Goal: Transaction & Acquisition: Purchase product/service

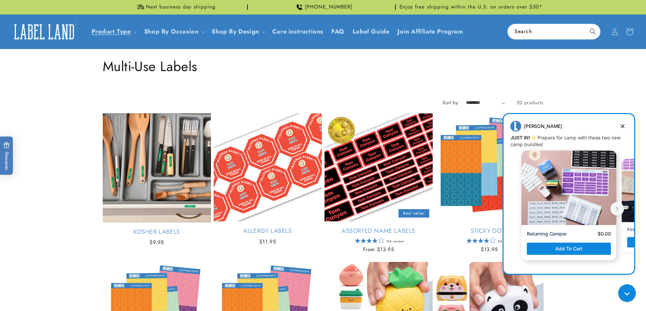
click at [558, 189] on div "Message from Jenny. JUST IN! ✨ Prepare for camp with these two new camp bundles!" at bounding box center [568, 188] width 95 height 75
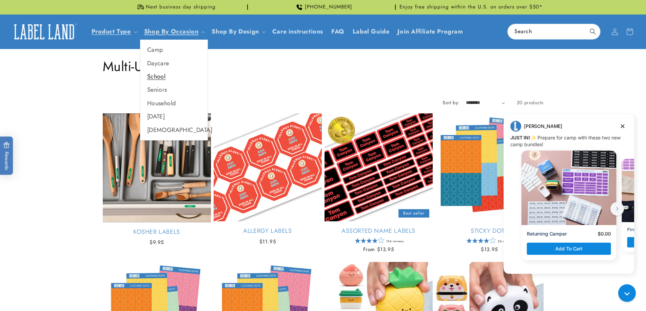
click at [152, 77] on link "School" at bounding box center [173, 76] width 67 height 13
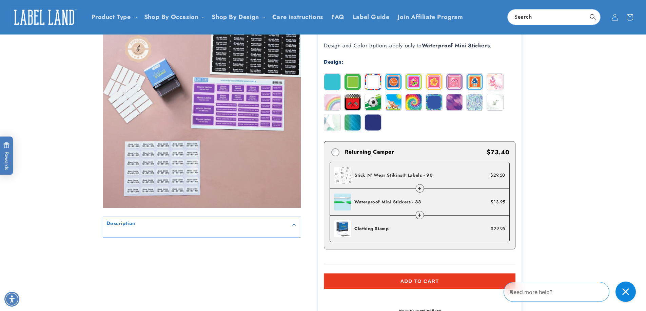
scroll to position [68, 0]
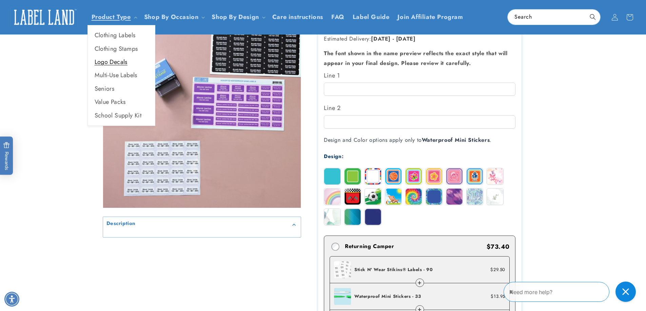
click at [109, 60] on link "Logo Decals" at bounding box center [121, 62] width 67 height 13
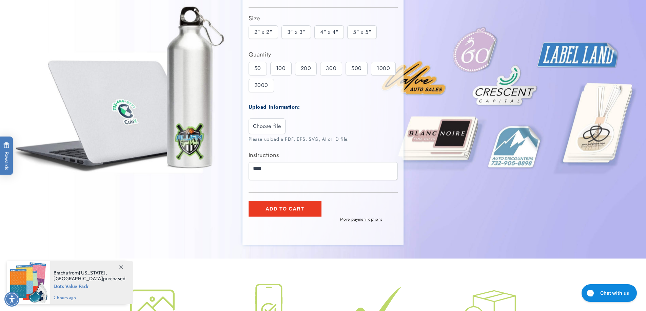
scroll to position [136, 0]
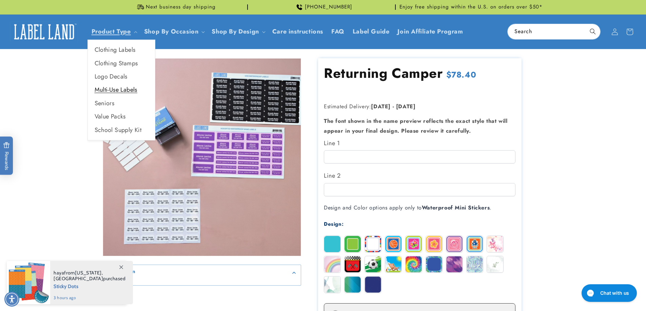
click at [104, 87] on link "Multi-Use Labels" at bounding box center [121, 89] width 67 height 13
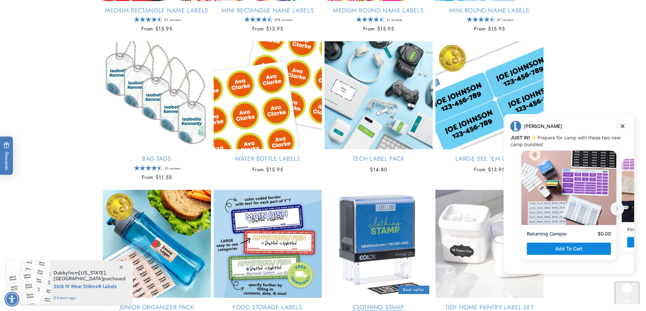
scroll to position [576, 0]
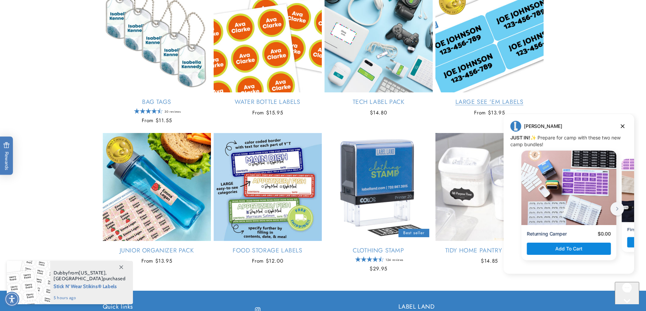
click at [485, 99] on link "Large See 'em Labels" at bounding box center [489, 102] width 108 height 8
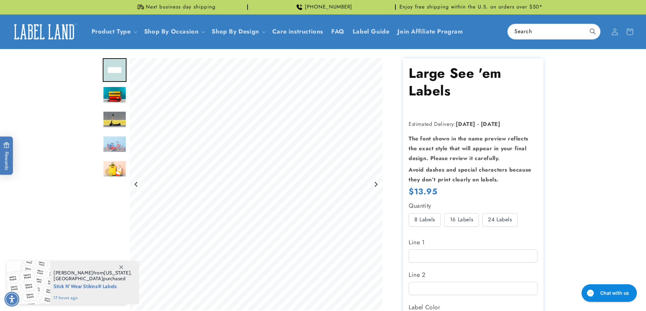
click at [114, 94] on img "Go to slide 2" at bounding box center [115, 94] width 24 height 17
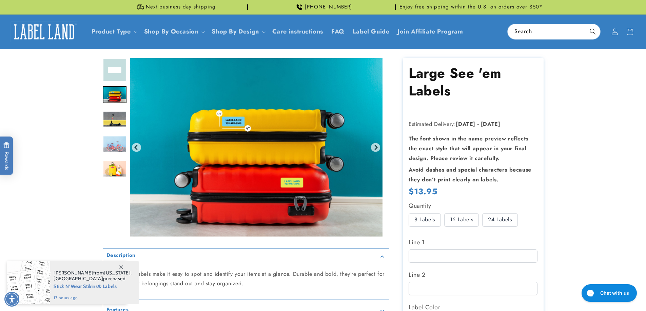
click at [115, 112] on img "Go to slide 3" at bounding box center [115, 119] width 24 height 17
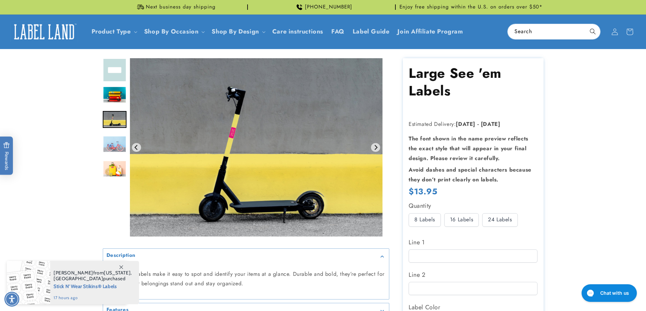
click at [112, 141] on img "Go to slide 4" at bounding box center [115, 144] width 24 height 17
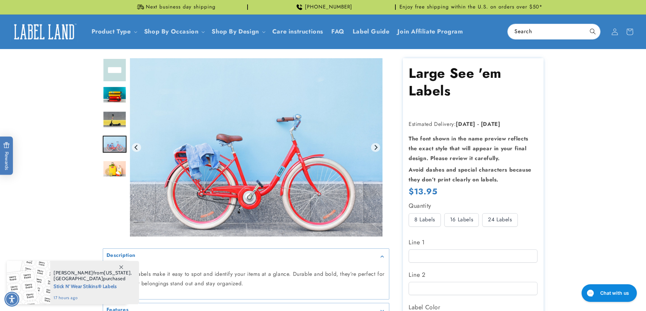
click at [112, 167] on img "Go to slide 5" at bounding box center [115, 169] width 24 height 17
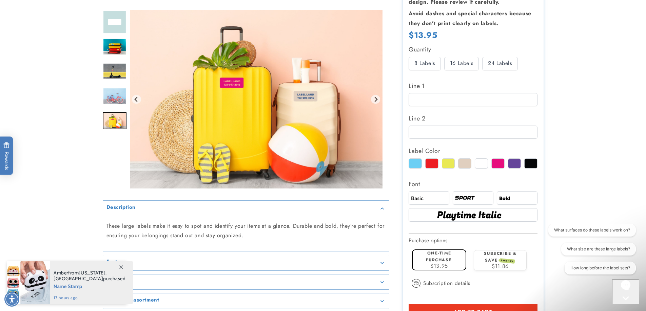
scroll to position [169, 0]
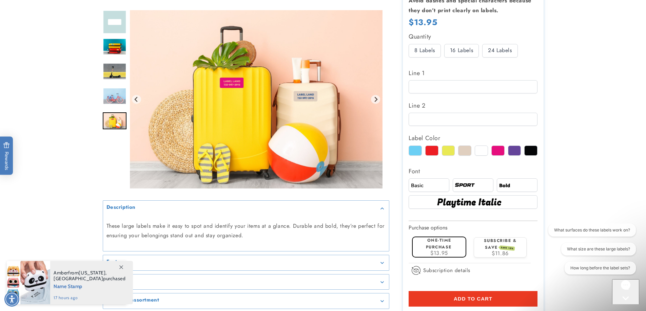
click at [112, 160] on div "Gallery Viewer" at bounding box center [115, 101] width 24 height 182
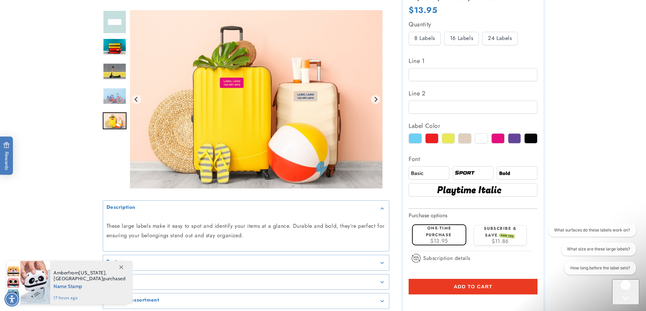
scroll to position [203, 0]
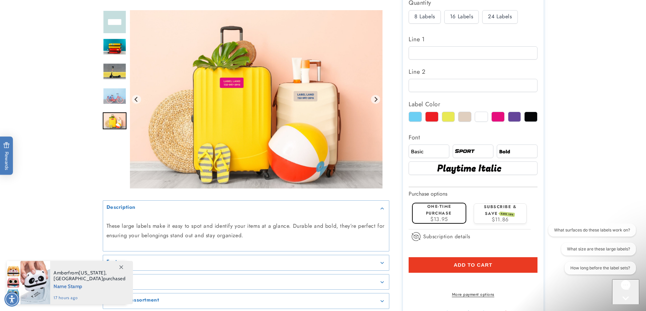
click at [120, 266] on icon at bounding box center [121, 268] width 4 height 4
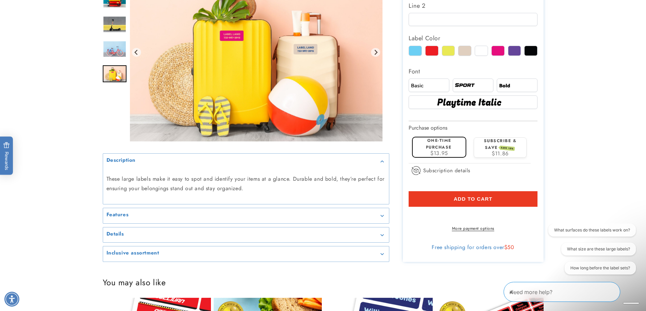
scroll to position [271, 0]
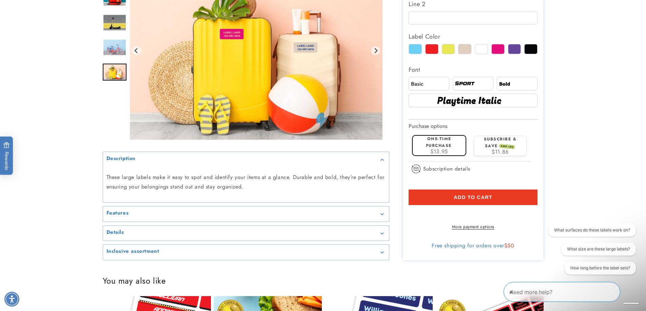
click at [164, 222] on summary "Features" at bounding box center [246, 214] width 286 height 15
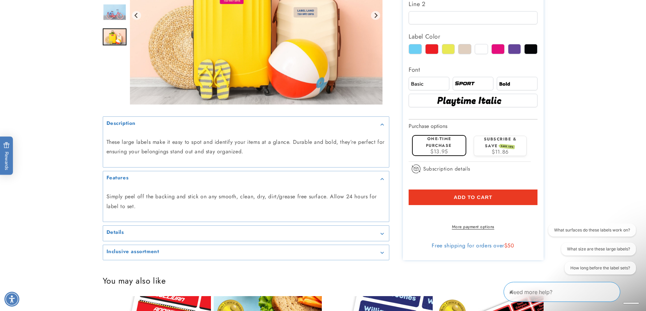
click at [208, 236] on summary "Details" at bounding box center [246, 233] width 286 height 15
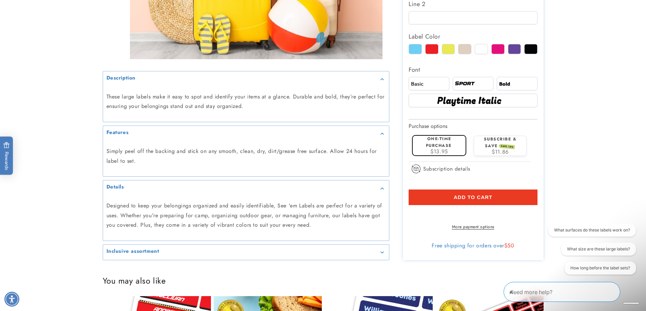
click at [223, 256] on div "Inclusive assortment" at bounding box center [245, 252] width 279 height 5
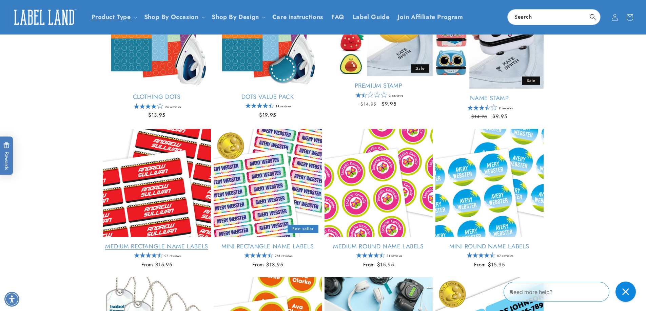
scroll to position [271, 0]
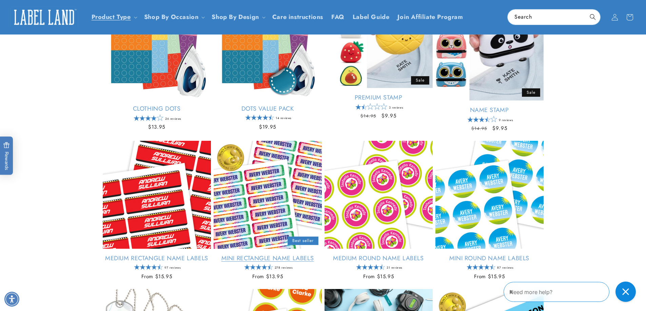
click at [264, 258] on link "Mini Rectangle Name Labels" at bounding box center [268, 259] width 108 height 8
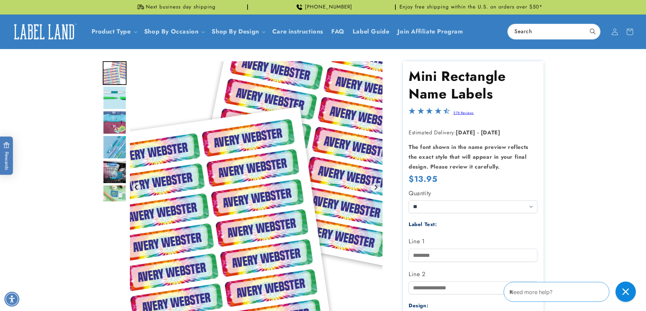
click at [119, 91] on img "Go to slide 2" at bounding box center [115, 98] width 24 height 24
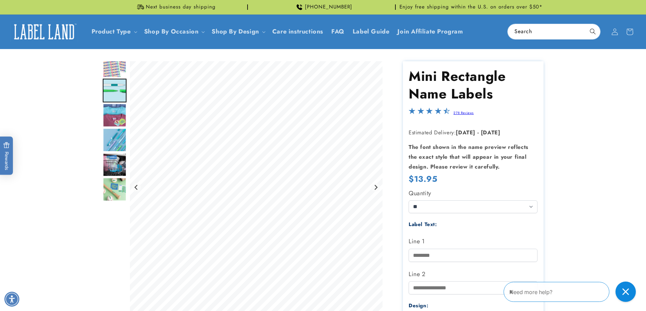
click at [115, 116] on img "Go to slide 3" at bounding box center [115, 116] width 24 height 24
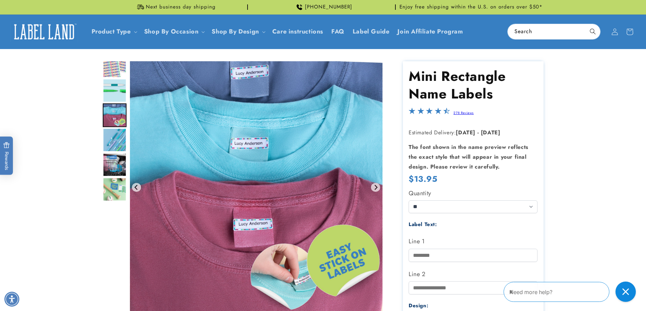
click at [115, 135] on img "Go to slide 4" at bounding box center [115, 140] width 24 height 24
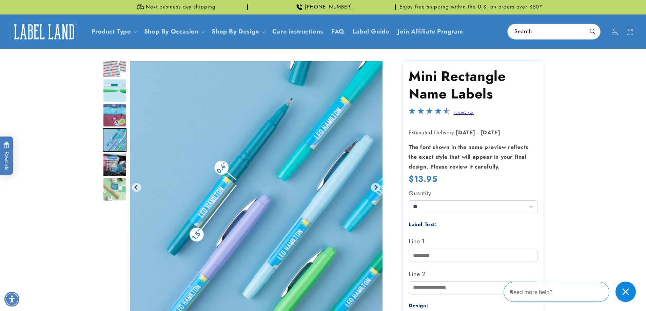
click at [112, 159] on img "Go to slide 5" at bounding box center [115, 165] width 24 height 24
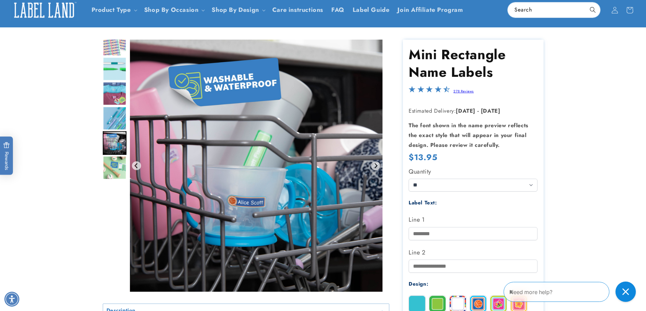
scroll to position [34, 0]
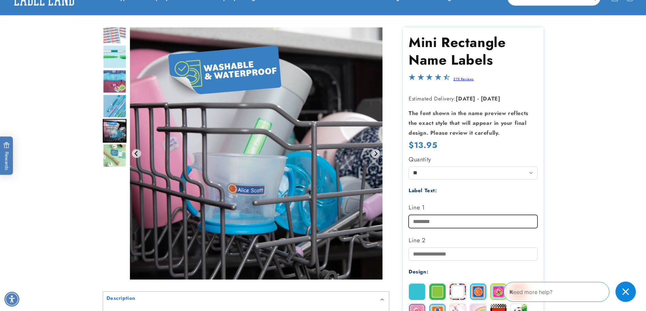
drag, startPoint x: 437, startPoint y: 217, endPoint x: 437, endPoint y: 210, distance: 7.5
click at [437, 213] on div "Line 1" at bounding box center [472, 215] width 129 height 26
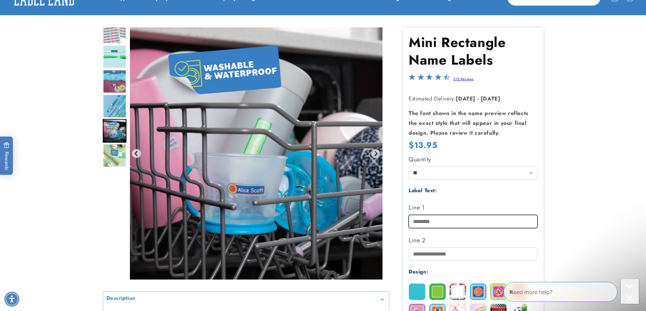
scroll to position [0, 0]
type input "**********"
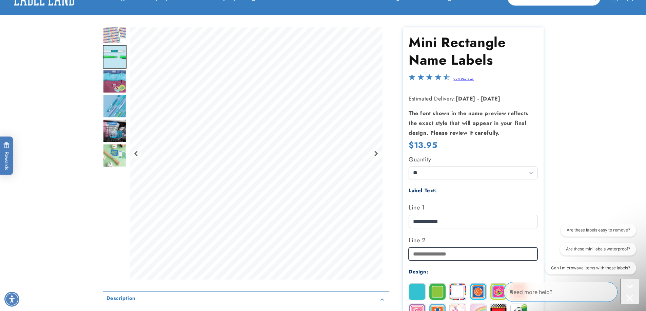
click at [432, 258] on input "Line 2" at bounding box center [472, 254] width 129 height 13
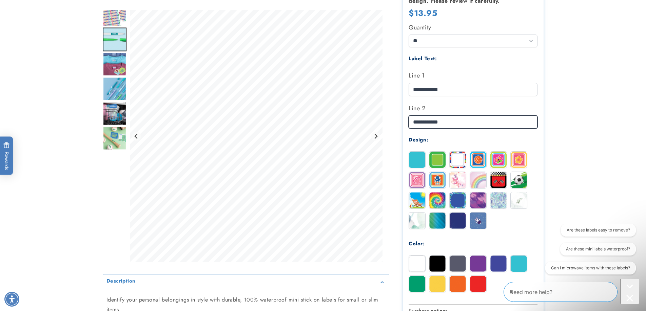
scroll to position [169, 0]
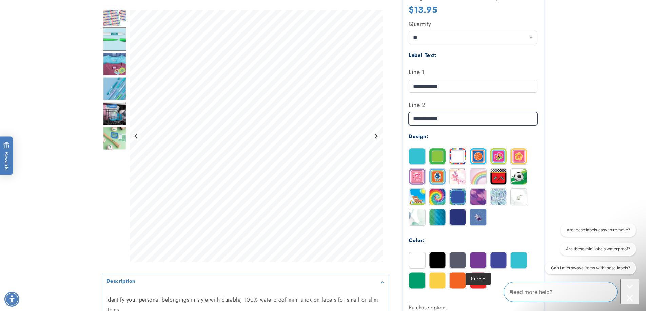
type input "**********"
click at [476, 261] on img at bounding box center [478, 260] width 16 height 16
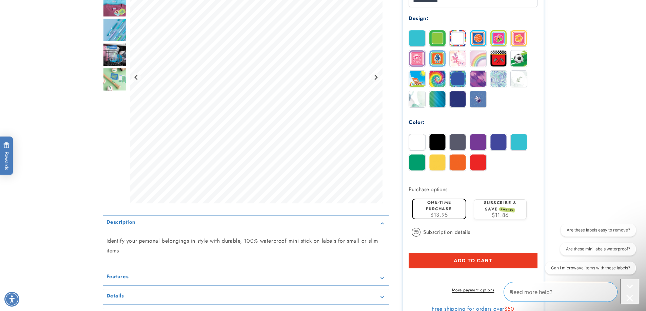
scroll to position [305, 0]
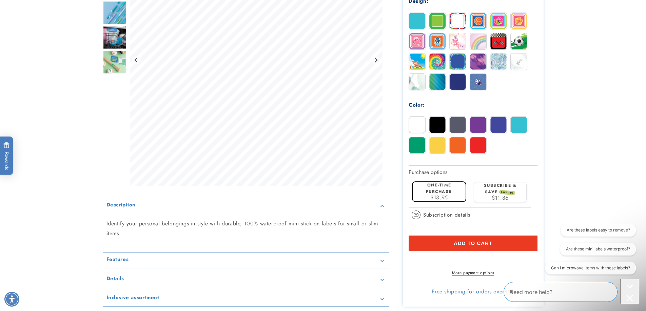
click at [462, 27] on img at bounding box center [457, 21] width 16 height 16
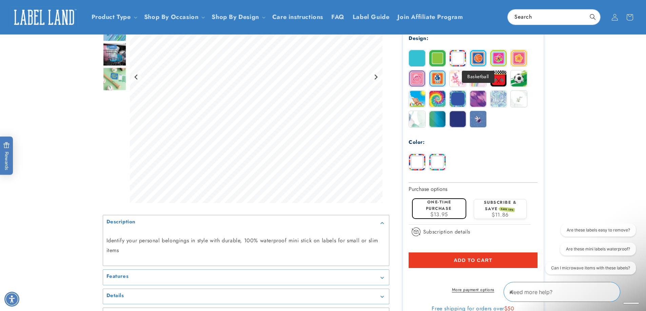
scroll to position [237, 0]
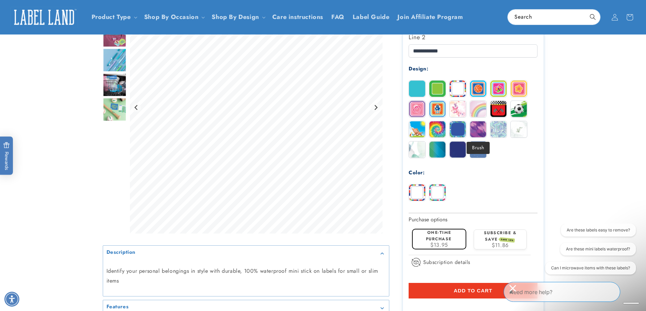
click at [478, 123] on img at bounding box center [478, 129] width 16 height 16
click at [459, 85] on img at bounding box center [457, 89] width 16 height 16
click at [438, 86] on img at bounding box center [437, 89] width 16 height 16
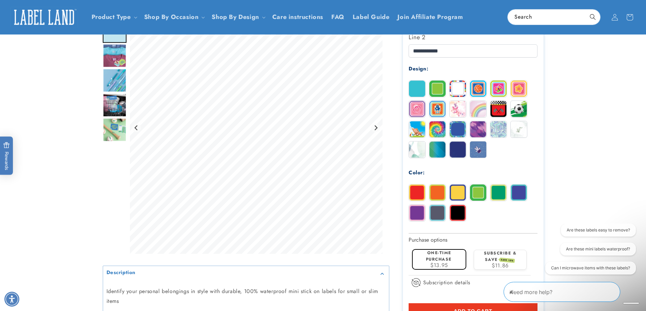
click at [421, 214] on img at bounding box center [417, 213] width 16 height 16
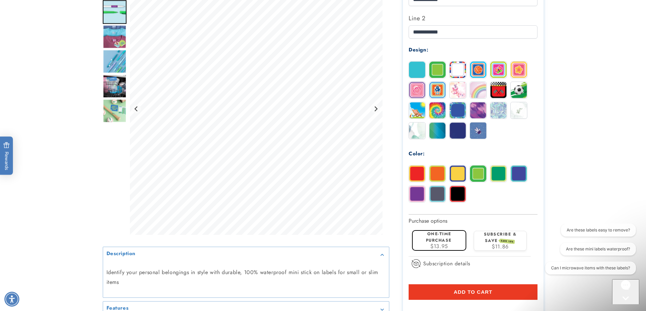
scroll to position [271, 0]
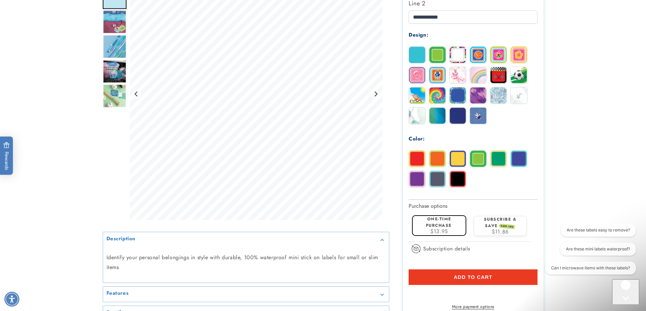
click at [511, 272] on button "Add to cart" at bounding box center [472, 278] width 129 height 16
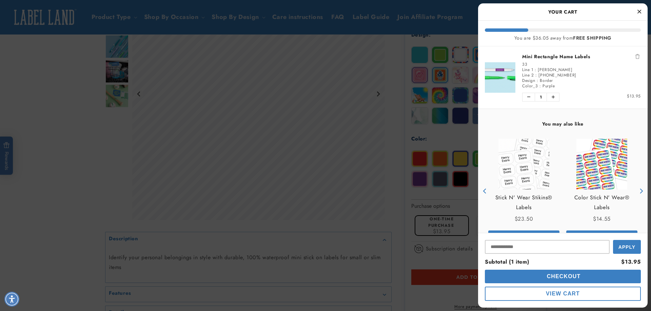
click at [639, 11] on icon "Close Cart" at bounding box center [639, 11] width 4 height 6
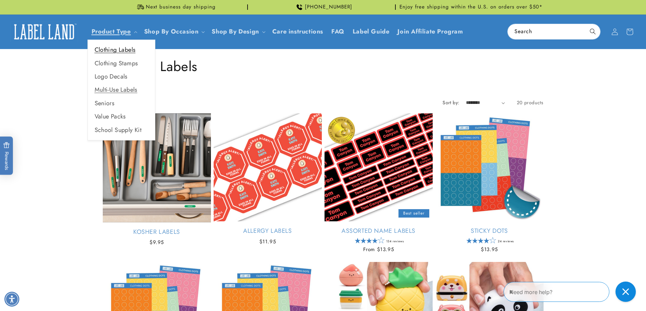
click at [124, 49] on link "Clothing Labels" at bounding box center [121, 49] width 67 height 13
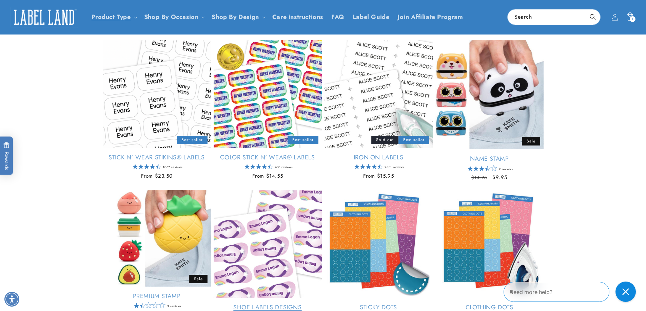
scroll to position [68, 0]
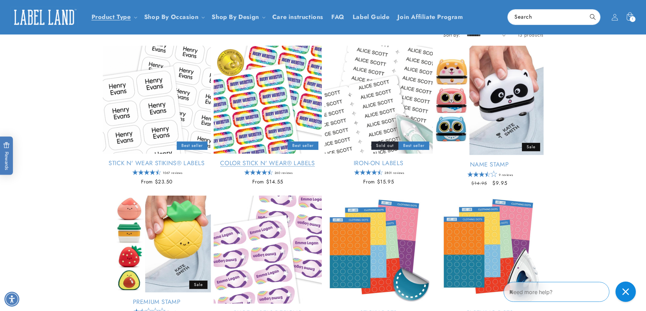
click at [246, 162] on link "Color Stick N' Wear® Labels" at bounding box center [268, 164] width 108 height 8
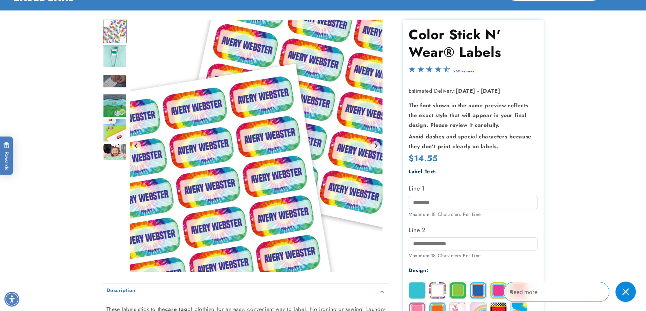
scroll to position [68, 0]
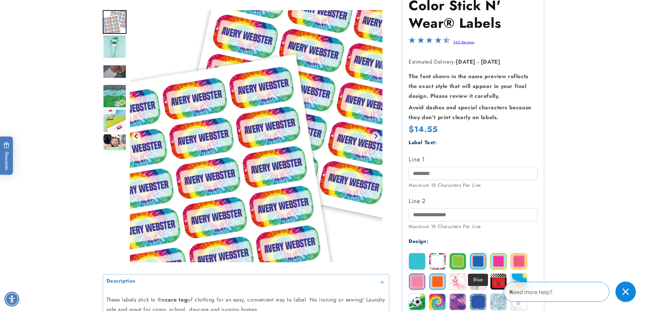
click at [478, 260] on img at bounding box center [478, 262] width 16 height 16
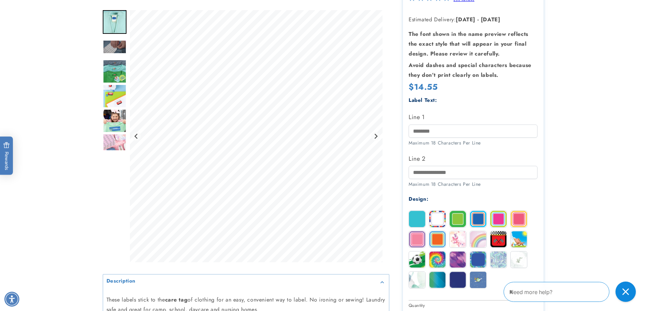
scroll to position [169, 0]
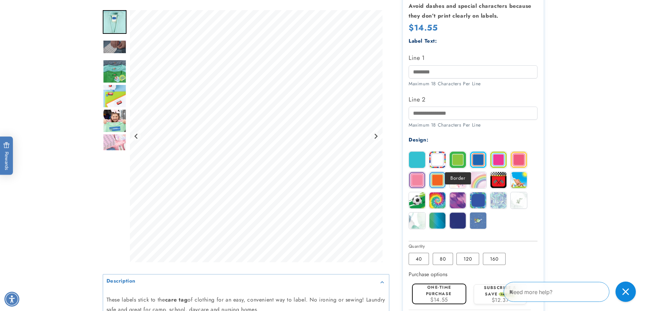
click at [460, 158] on img at bounding box center [457, 160] width 16 height 16
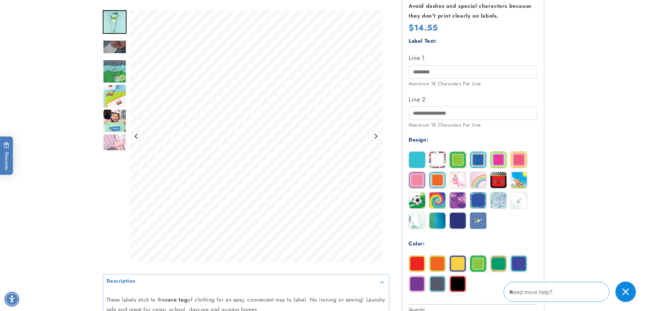
click at [418, 284] on img at bounding box center [417, 284] width 16 height 16
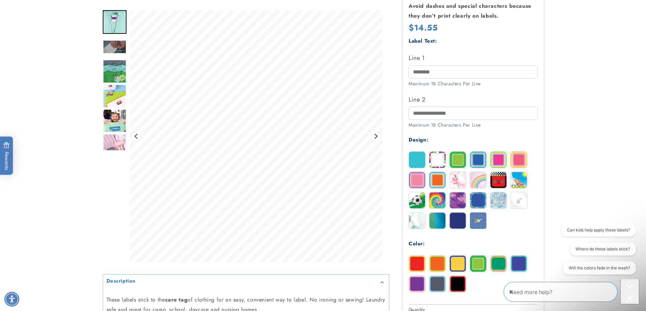
scroll to position [0, 0]
click at [419, 264] on img at bounding box center [417, 264] width 16 height 16
click at [432, 264] on img at bounding box center [437, 264] width 16 height 16
click at [413, 282] on img at bounding box center [417, 284] width 16 height 16
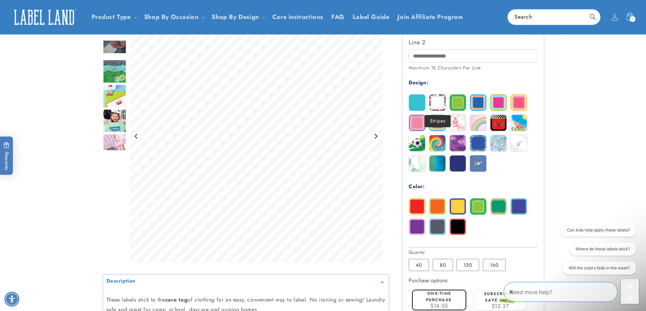
scroll to position [169, 0]
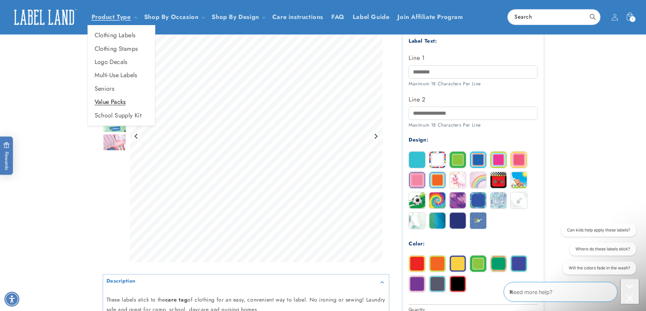
click at [113, 101] on link "Value Packs" at bounding box center [121, 102] width 67 height 13
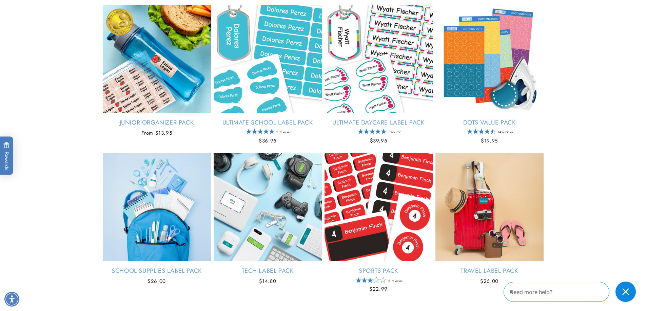
scroll to position [271, 0]
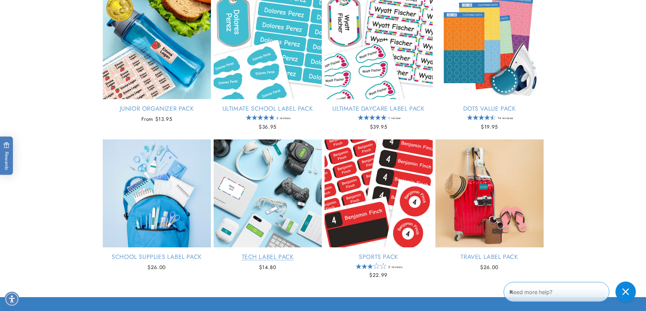
click at [302, 254] on link "Tech Label Pack" at bounding box center [268, 258] width 108 height 8
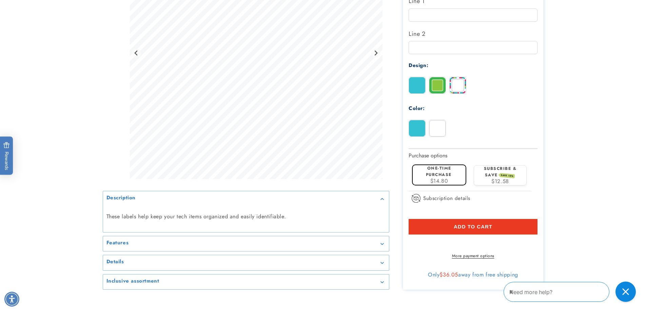
scroll to position [339, 0]
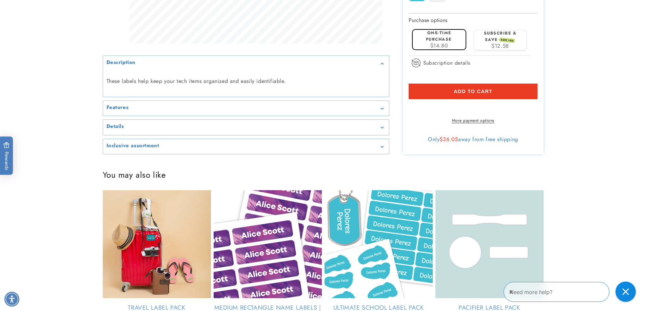
click at [232, 154] on summary "Inclusive assortment" at bounding box center [246, 146] width 286 height 15
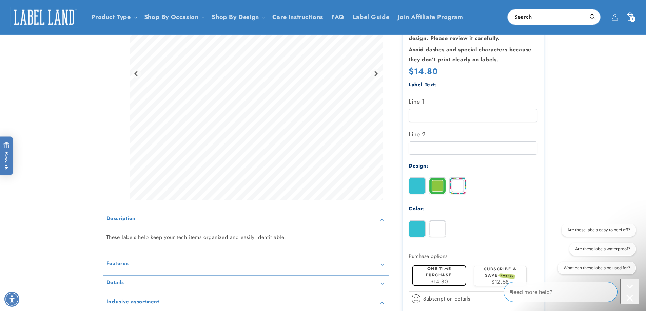
scroll to position [68, 0]
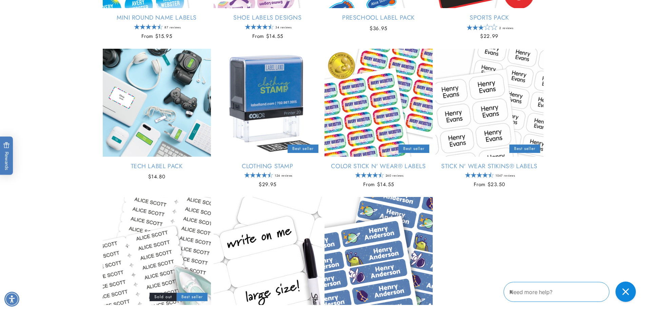
scroll to position [746, 0]
